Goal: Navigation & Orientation: Find specific page/section

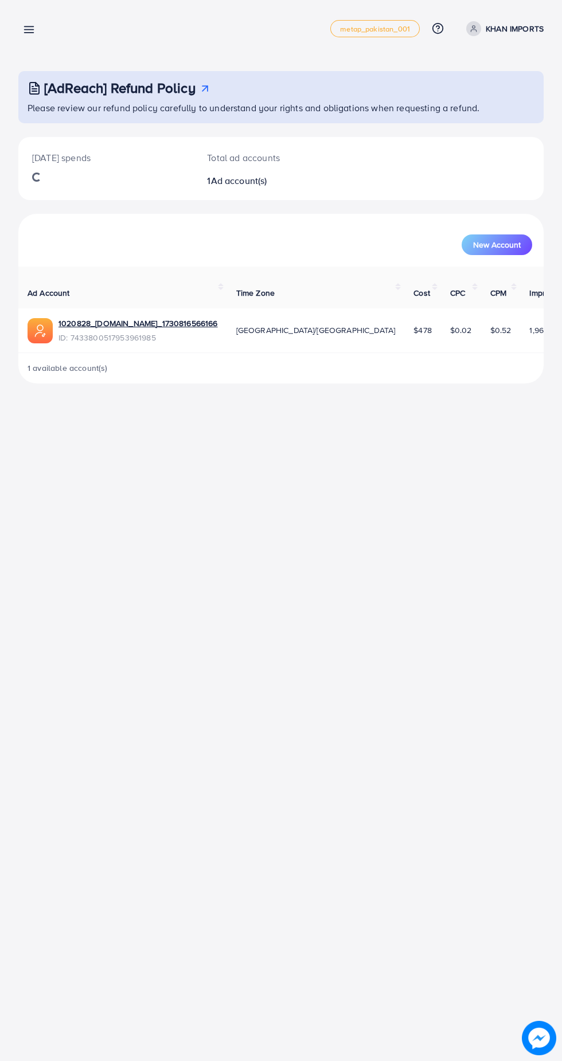
click at [26, 29] on icon at bounding box center [29, 30] width 12 height 12
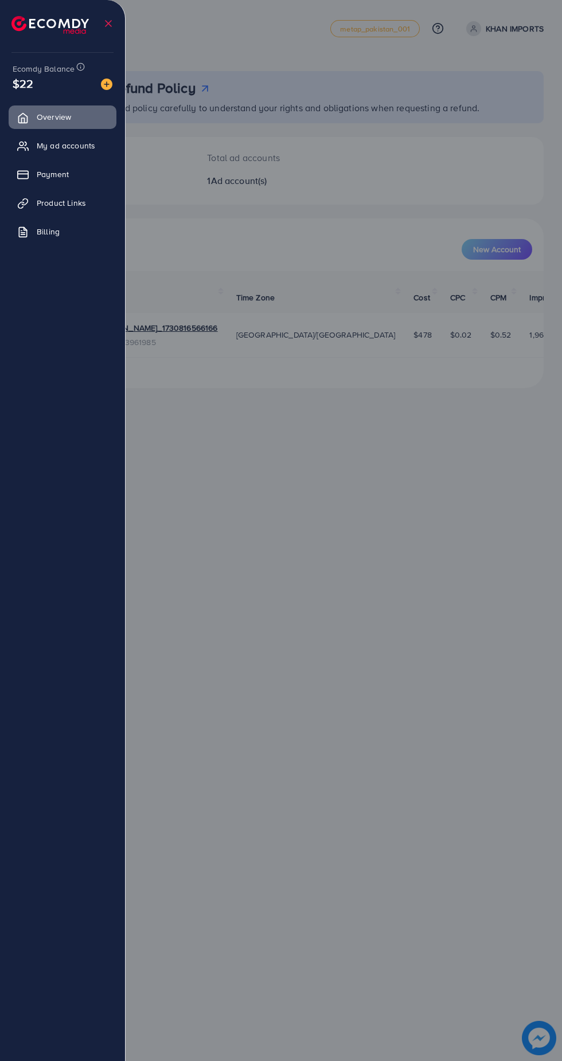
click at [78, 227] on link "Billing" at bounding box center [63, 231] width 108 height 23
click at [88, 204] on link "Product Links" at bounding box center [63, 202] width 108 height 23
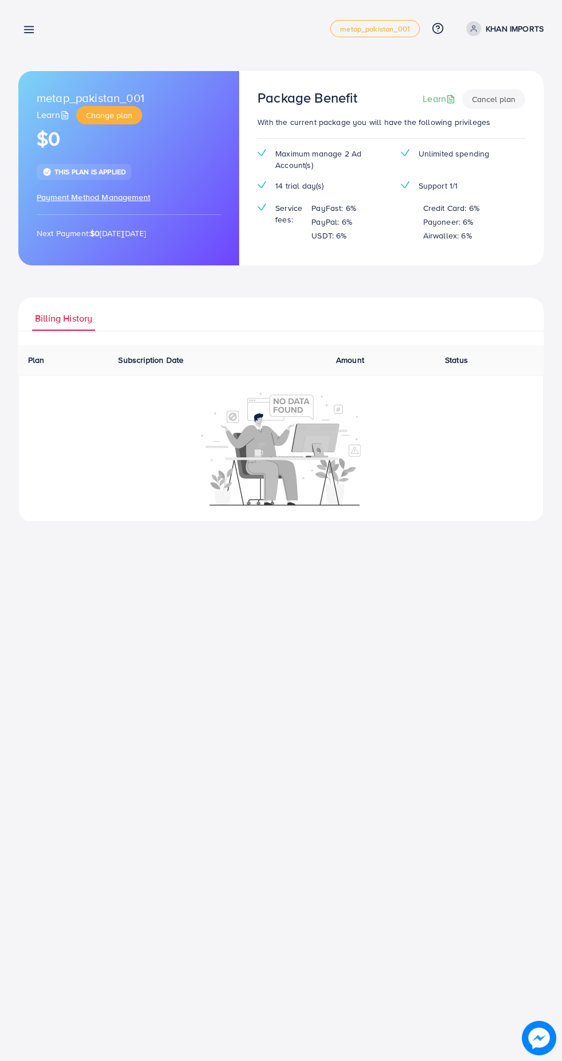
click at [29, 30] on line at bounding box center [29, 30] width 9 height 0
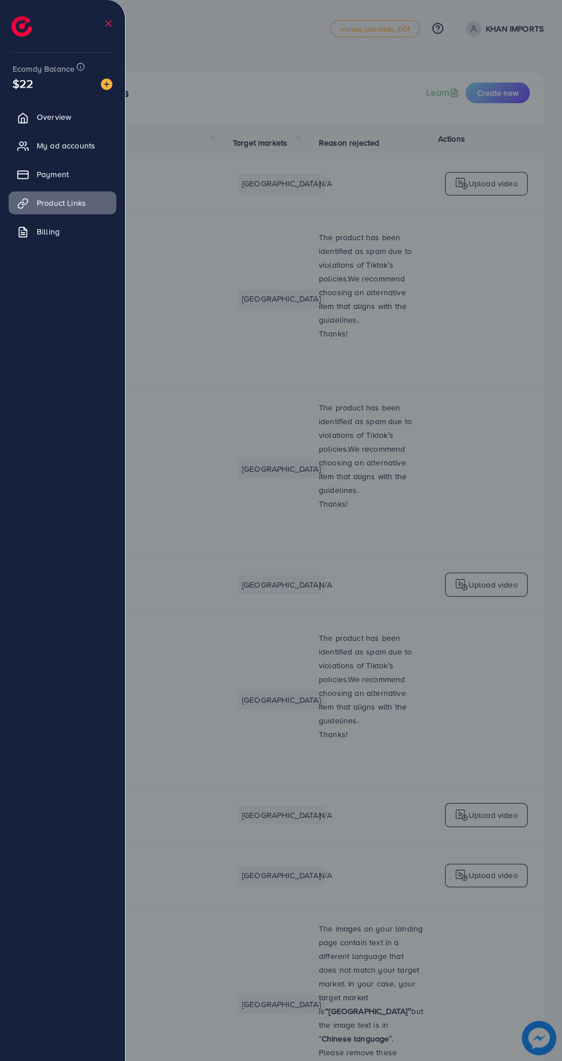
click at [496, 330] on div at bounding box center [281, 636] width 562 height 1273
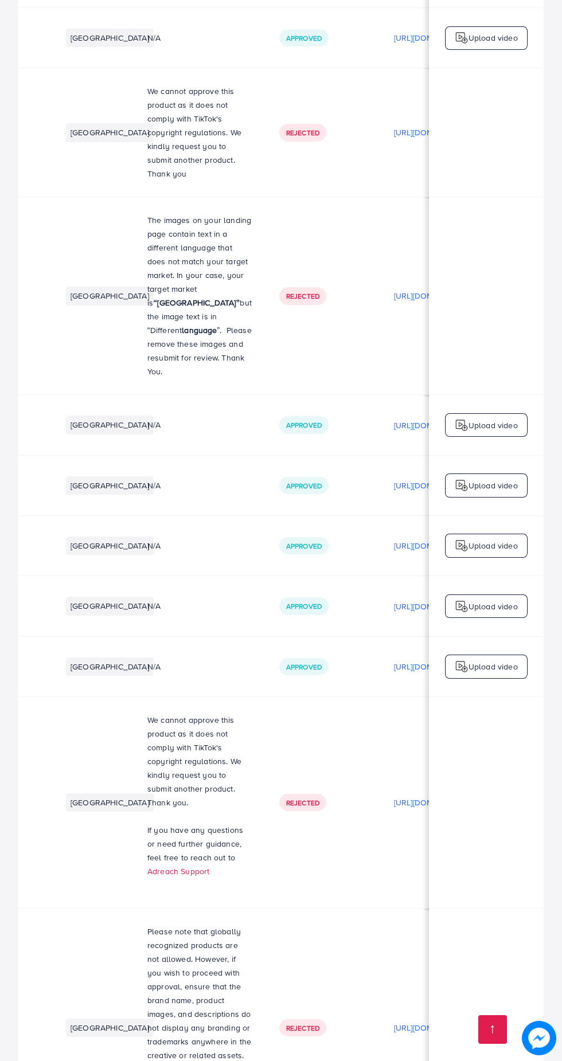
scroll to position [0, 186]
